Goal: Find contact information: Find contact information

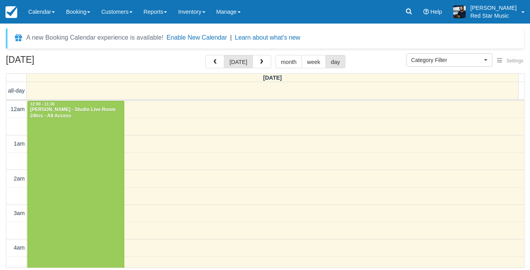
select select
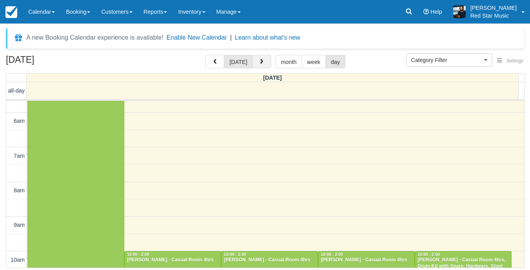
click at [265, 64] on button "button" at bounding box center [261, 61] width 19 height 13
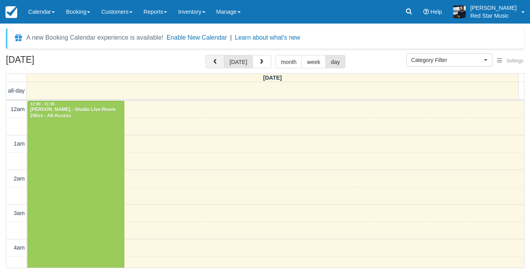
click at [217, 63] on span "button" at bounding box center [214, 61] width 5 height 5
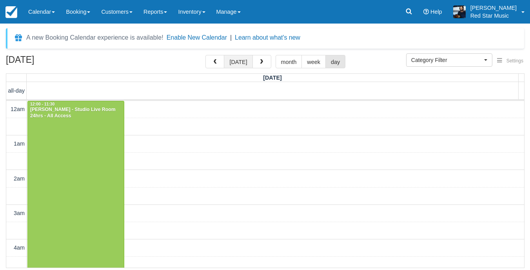
click at [244, 64] on button "today" at bounding box center [238, 61] width 29 height 13
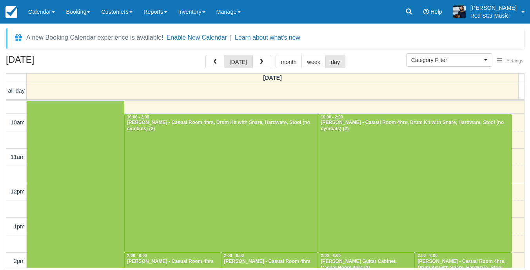
scroll to position [294, 0]
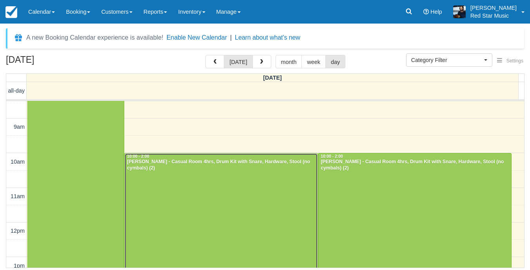
click at [262, 194] on div at bounding box center [221, 222] width 193 height 138
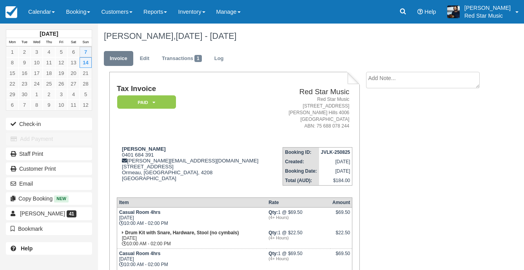
click at [428, 83] on textarea at bounding box center [423, 80] width 114 height 16
type textarea "3"
click at [393, 120] on button "Create" at bounding box center [383, 124] width 35 height 13
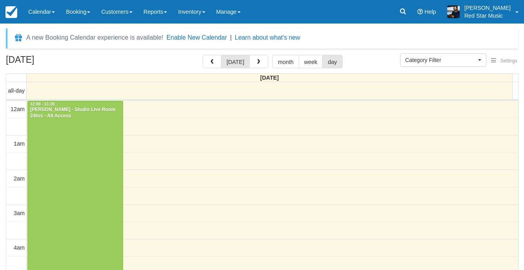
select select
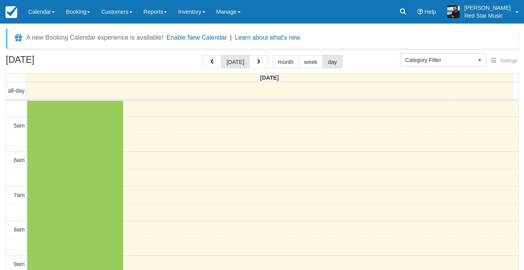
scroll to position [313, 0]
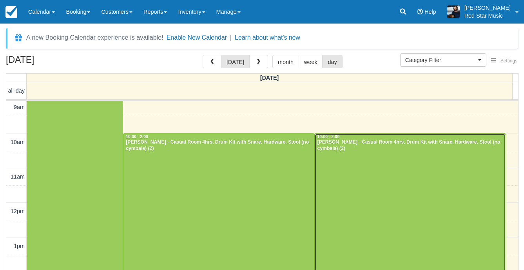
click at [428, 170] on div at bounding box center [410, 203] width 190 height 138
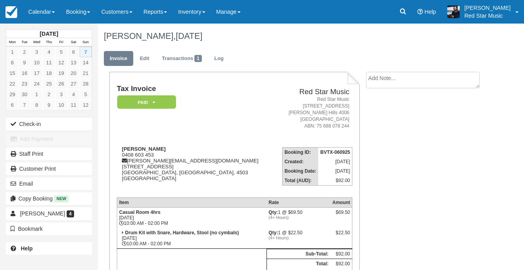
click at [423, 78] on textarea at bounding box center [423, 80] width 114 height 16
type textarea "4"
click at [381, 126] on button "Create" at bounding box center [383, 124] width 35 height 13
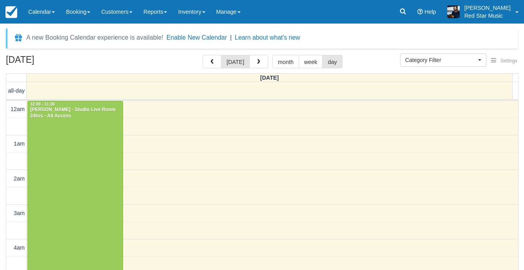
select select
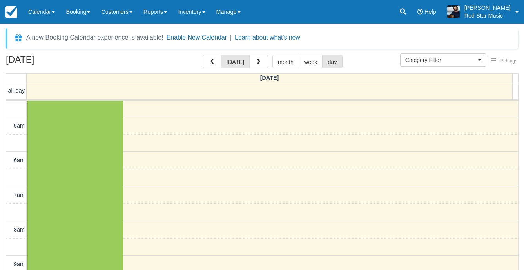
scroll to position [313, 0]
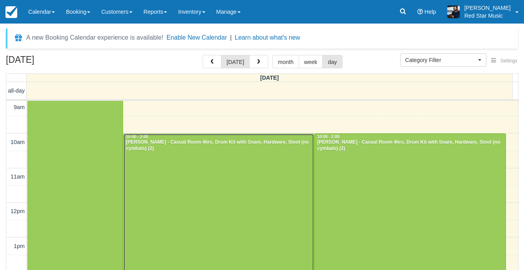
click at [212, 180] on div at bounding box center [218, 203] width 190 height 138
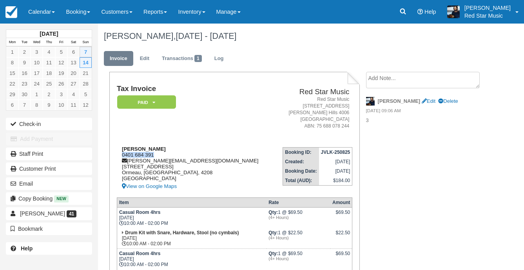
drag, startPoint x: 153, startPoint y: 153, endPoint x: 120, endPoint y: 154, distance: 32.5
click at [120, 154] on div "[PERSON_NAME] 0401 684 391 [PERSON_NAME][EMAIL_ADDRESS][DOMAIN_NAME] [STREET_AD…" at bounding box center [196, 168] width 158 height 45
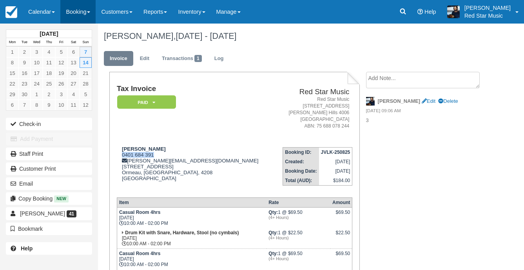
copy div "0401 684 391"
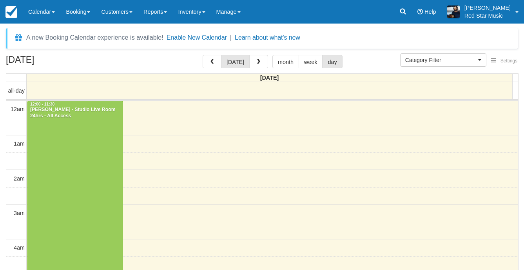
select select
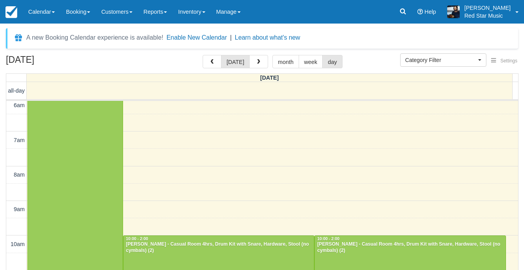
scroll to position [313, 0]
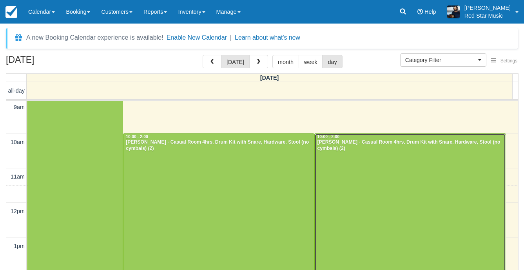
click at [420, 191] on div at bounding box center [410, 203] width 190 height 138
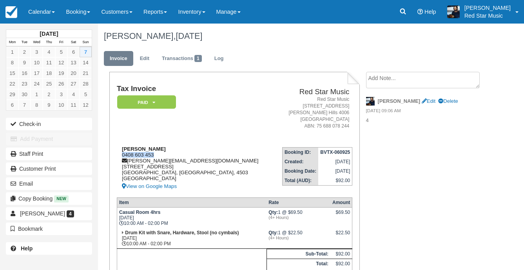
drag, startPoint x: 157, startPoint y: 153, endPoint x: 118, endPoint y: 155, distance: 38.4
click at [118, 155] on div "[PERSON_NAME] 0408 603 453 [PERSON_NAME][EMAIL_ADDRESS][DOMAIN_NAME] [STREET_AD…" at bounding box center [195, 168] width 157 height 45
copy div "0408 603 453"
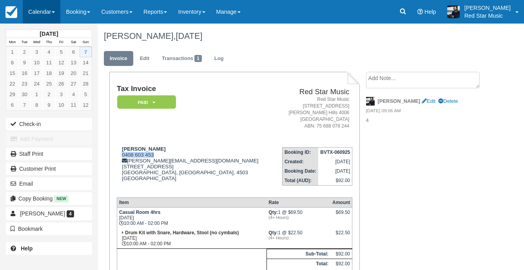
click at [49, 16] on link "Calendar" at bounding box center [42, 12] width 38 height 24
